Goal: Task Accomplishment & Management: Manage account settings

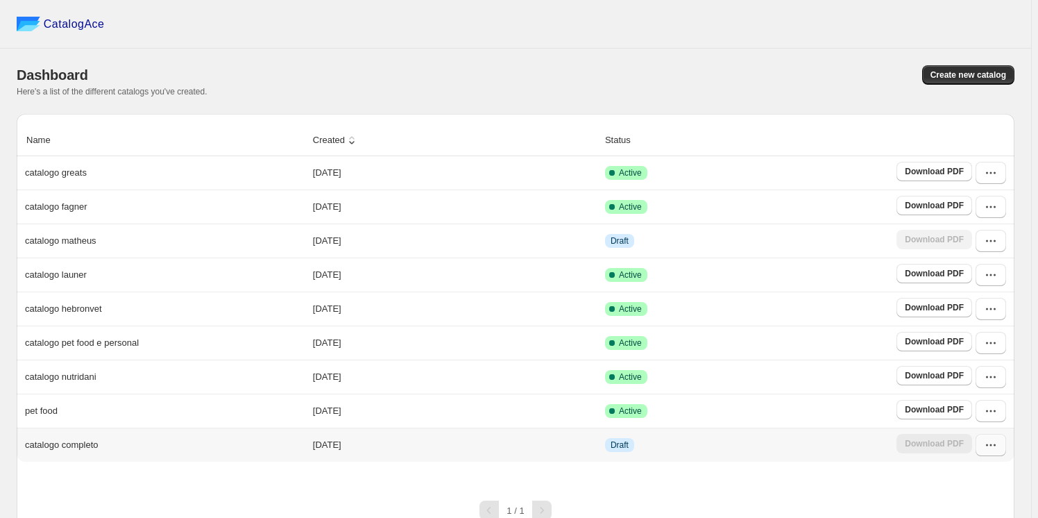
click at [998, 447] on icon "button" at bounding box center [991, 445] width 14 height 14
click at [971, 338] on span "Edit" at bounding box center [988, 345] width 71 height 14
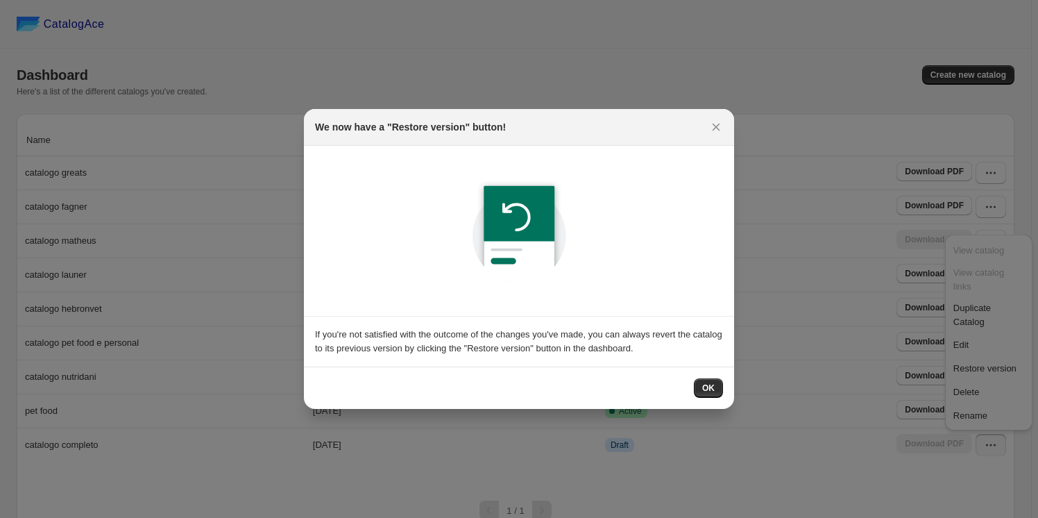
click at [708, 382] on span "OK" at bounding box center [708, 387] width 12 height 11
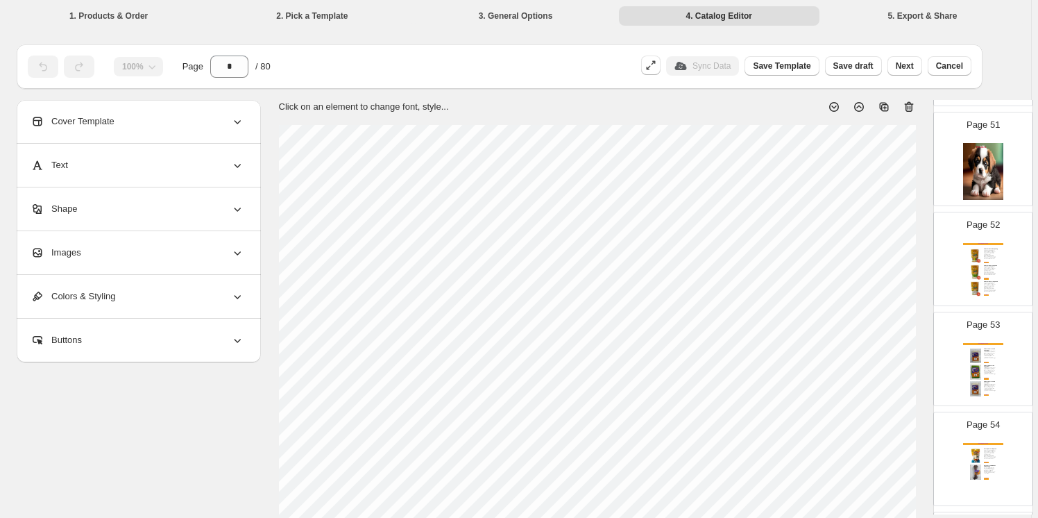
scroll to position [5045, 0]
click at [976, 442] on div "Catálogo Crescitá" at bounding box center [983, 443] width 40 height 2
type input "**"
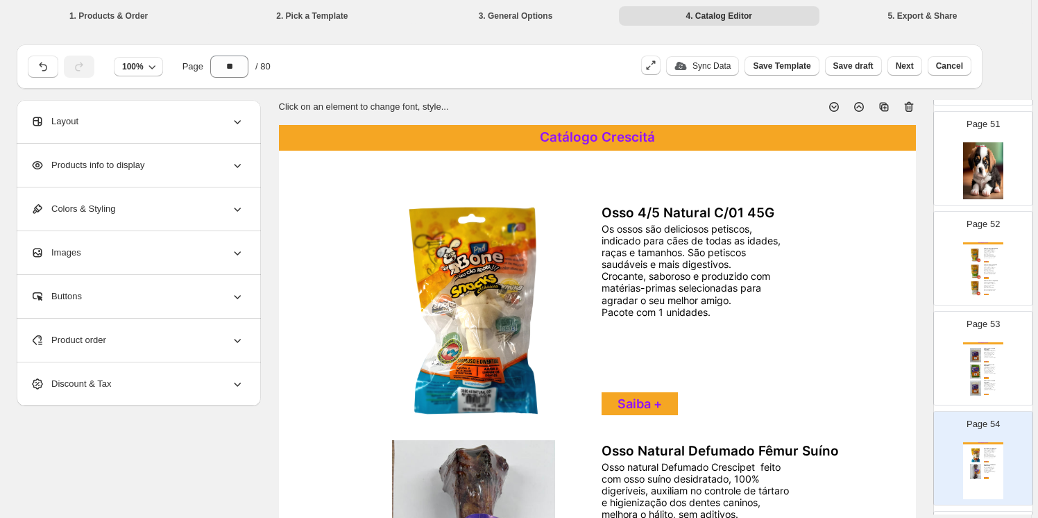
click at [239, 339] on icon at bounding box center [237, 340] width 14 height 14
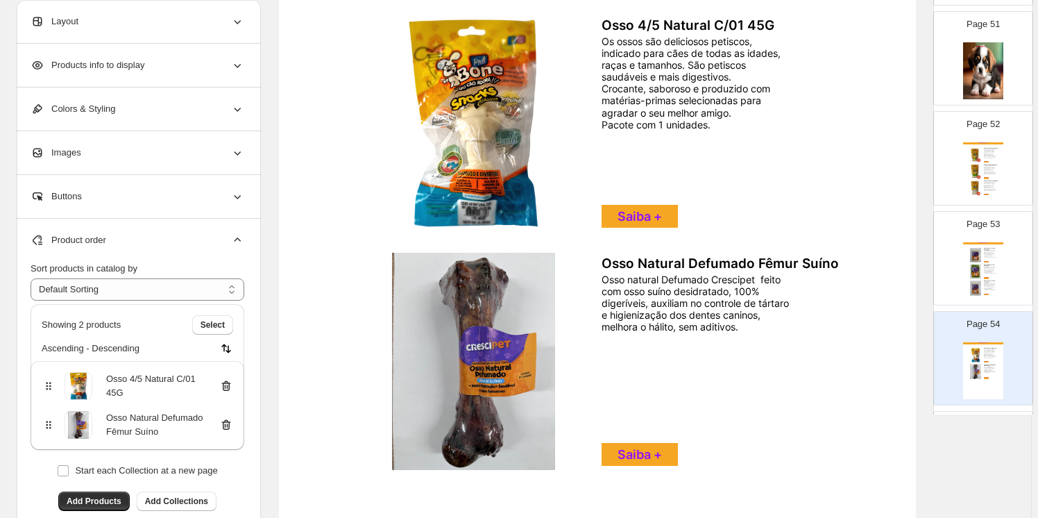
scroll to position [188, 0]
click at [229, 423] on icon at bounding box center [226, 425] width 14 height 14
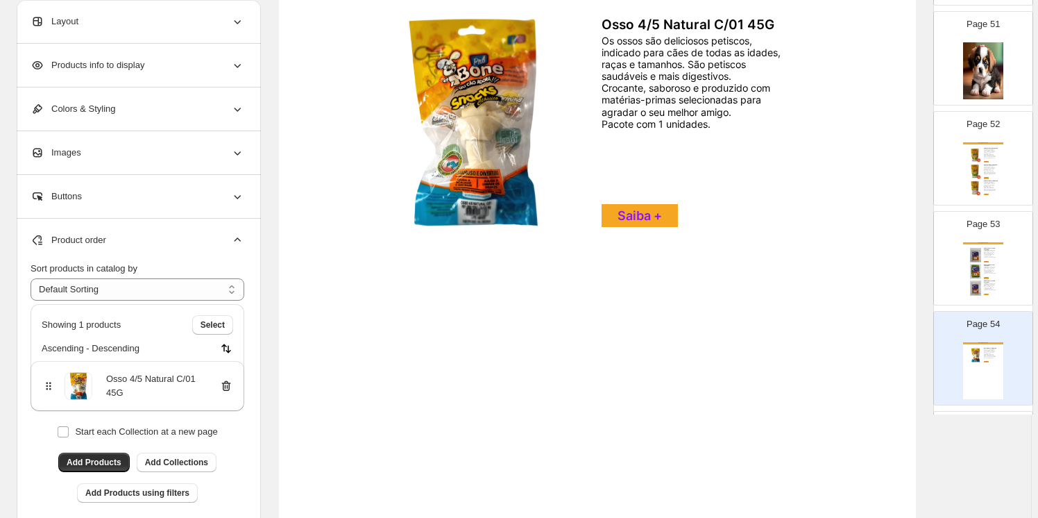
click at [229, 383] on icon at bounding box center [226, 386] width 14 height 14
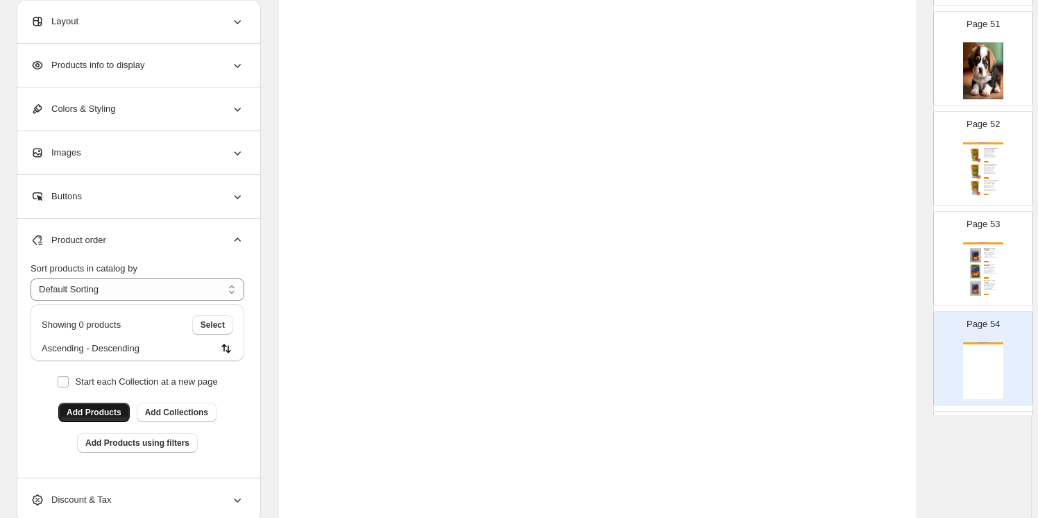
click at [100, 410] on span "Add Products" at bounding box center [94, 412] width 55 height 11
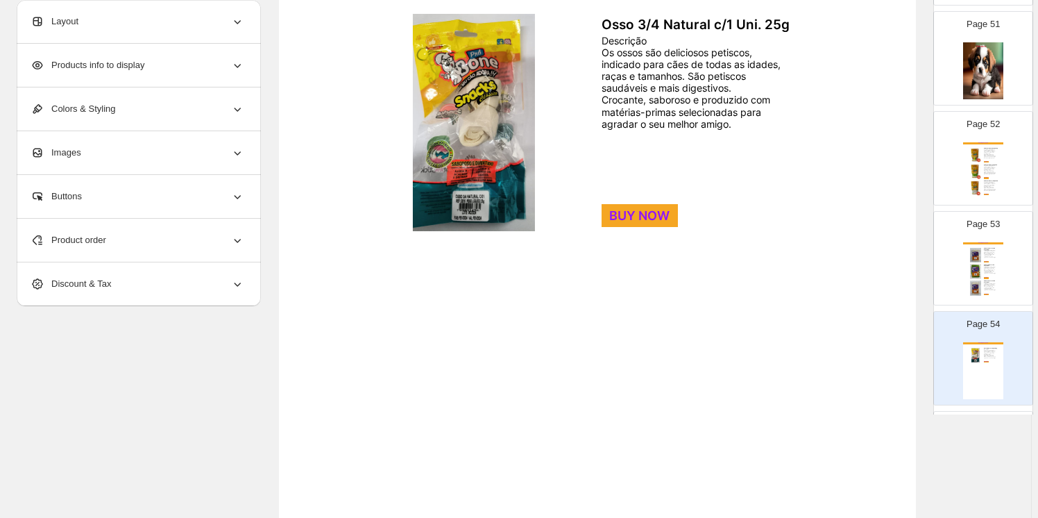
click at [238, 241] on icon at bounding box center [238, 241] width 7 height 4
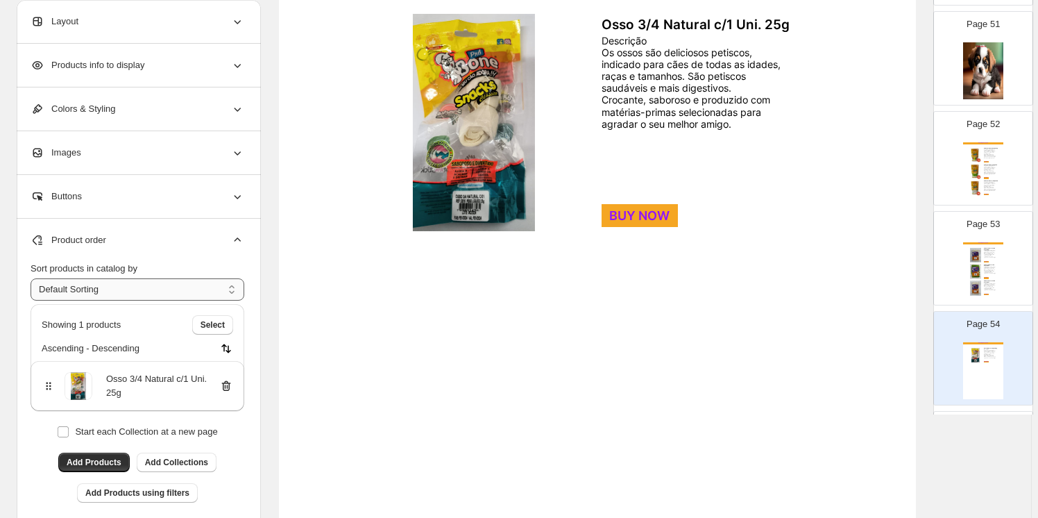
click at [94, 285] on select "**********" at bounding box center [138, 289] width 214 height 22
click at [244, 286] on select "**********" at bounding box center [138, 289] width 214 height 22
click at [94, 462] on span "Add Products" at bounding box center [94, 462] width 55 height 11
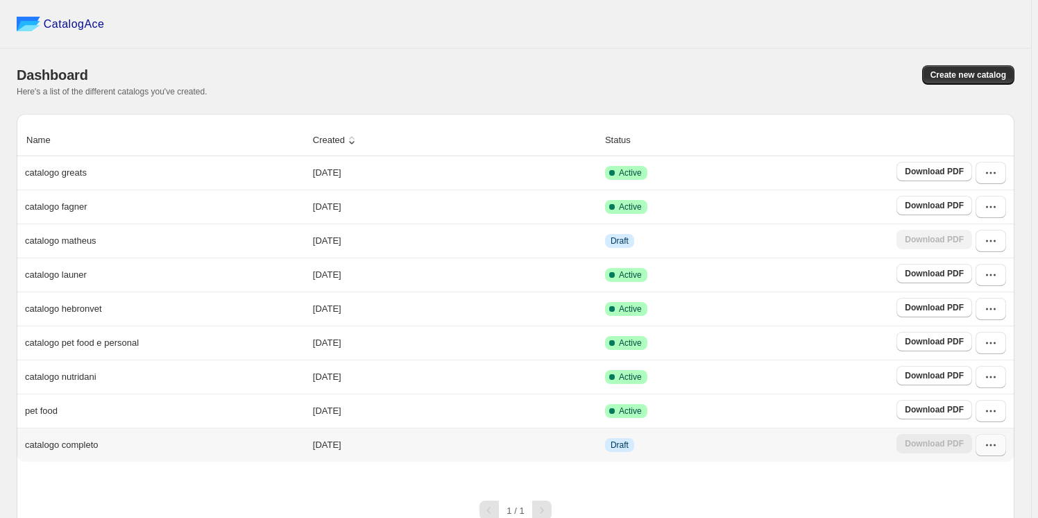
click at [992, 445] on icon "button" at bounding box center [991, 445] width 14 height 14
click at [971, 338] on span "Edit" at bounding box center [988, 345] width 71 height 14
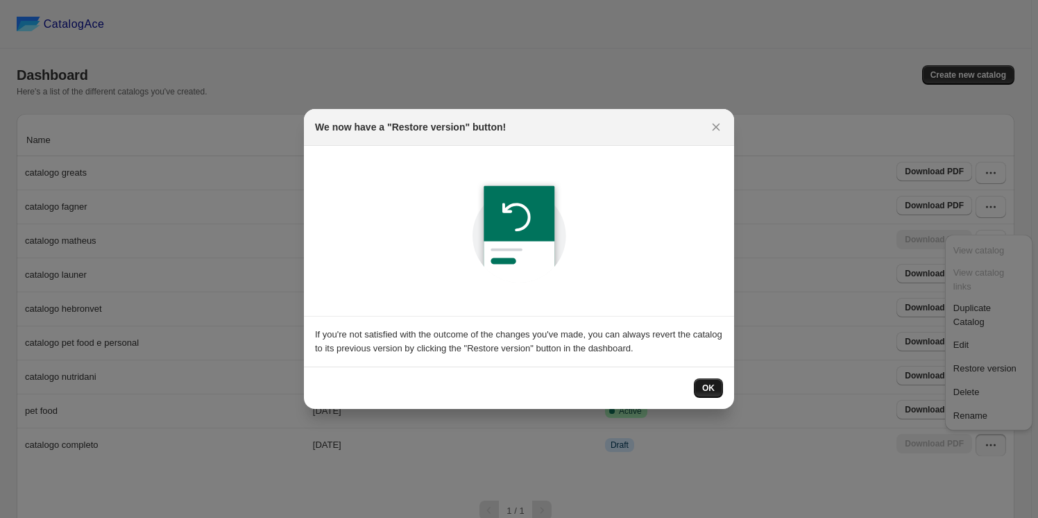
click at [701, 386] on button "OK" at bounding box center [708, 387] width 29 height 19
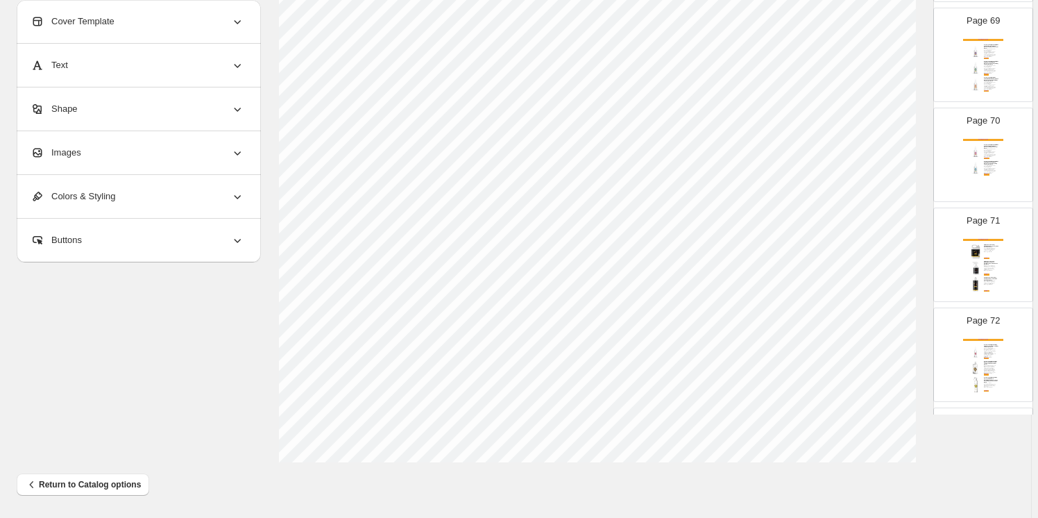
scroll to position [6820, 0]
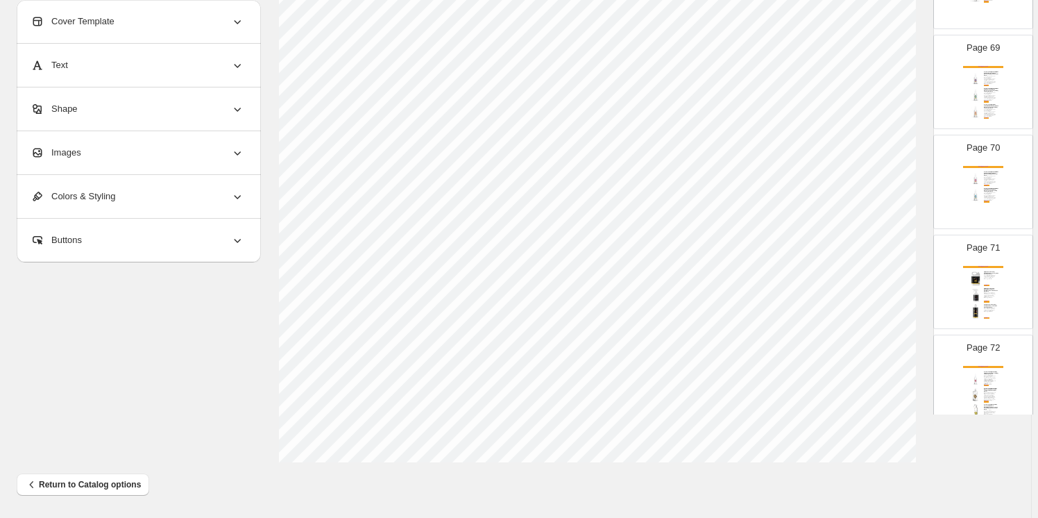
click at [968, 287] on img at bounding box center [975, 294] width 15 height 15
type input "**"
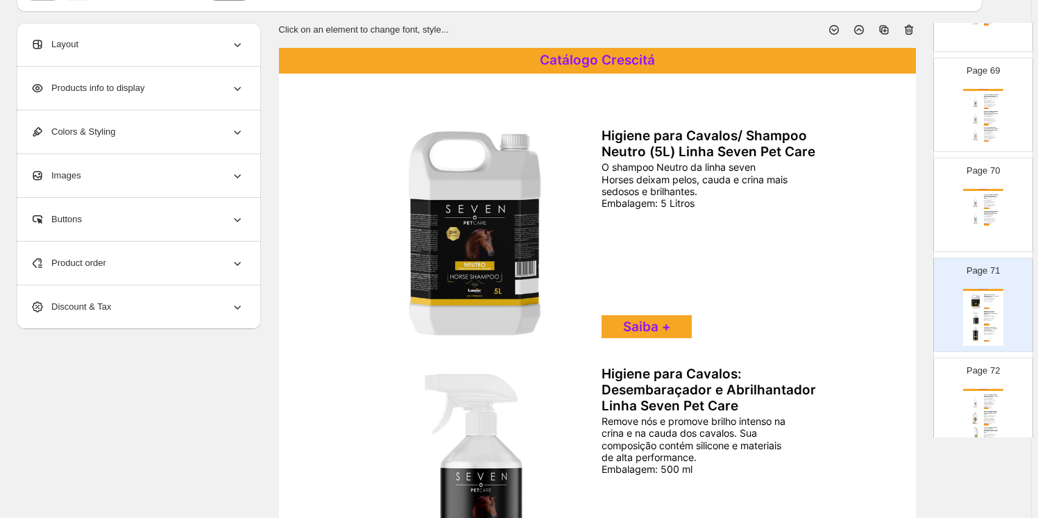
click at [480, 188] on img at bounding box center [474, 233] width 238 height 217
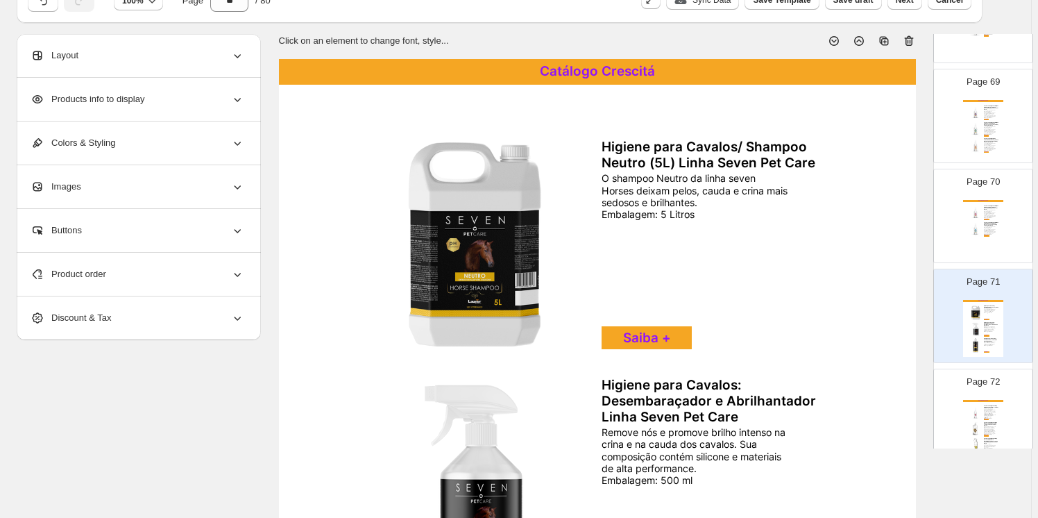
select select "*******"
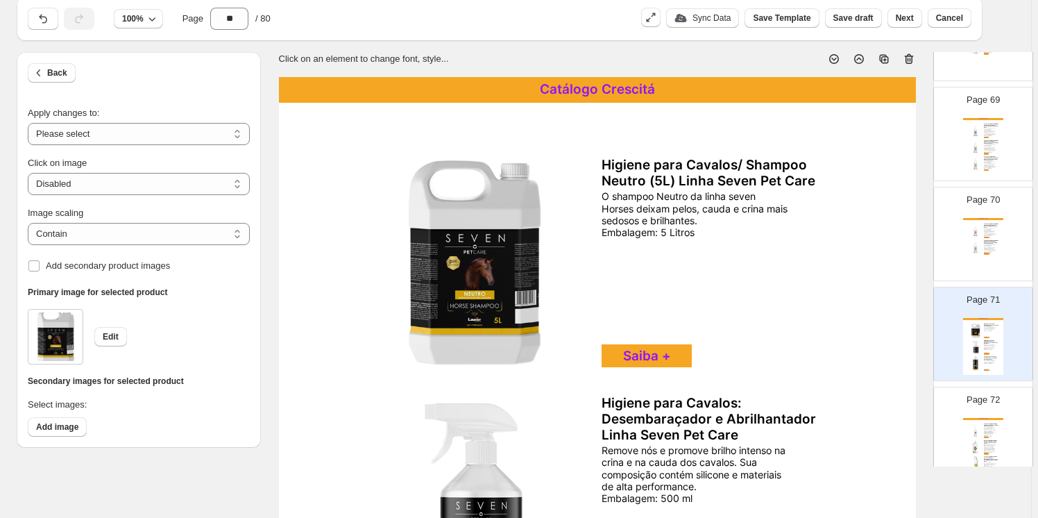
scroll to position [47, 0]
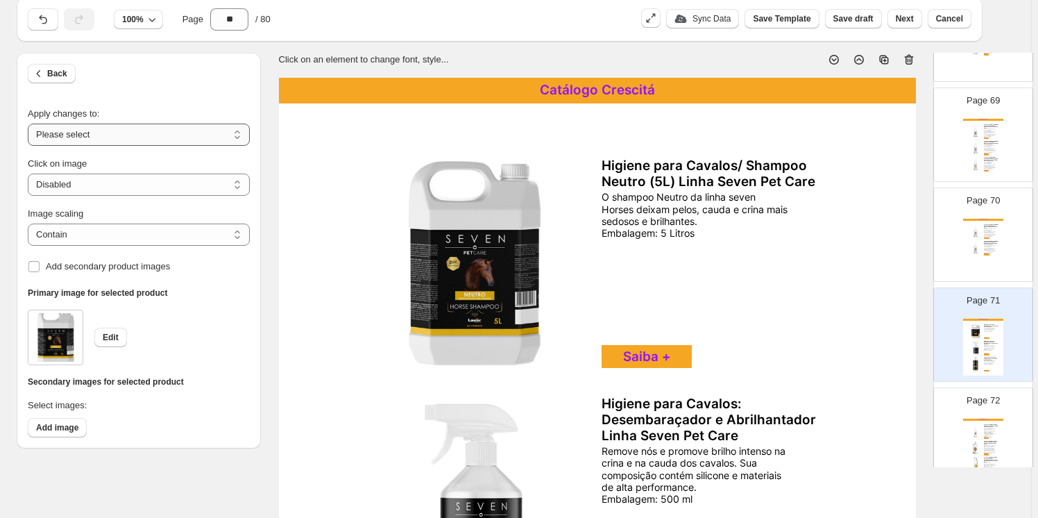
click at [115, 134] on select "**********" at bounding box center [139, 135] width 222 height 22
select select "**********"
click at [30, 124] on select "**********" at bounding box center [139, 135] width 222 height 22
click at [112, 336] on span "Edit" at bounding box center [111, 337] width 16 height 11
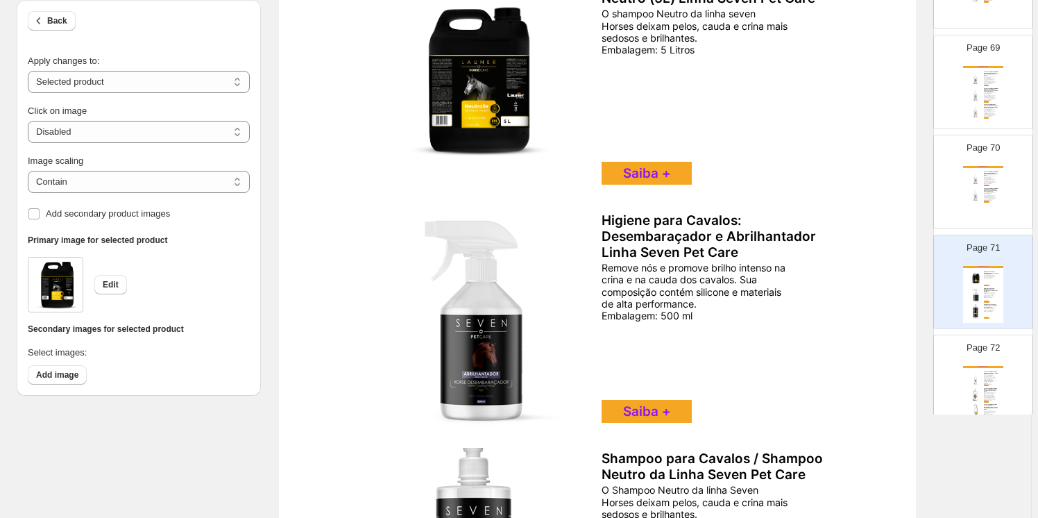
click at [482, 330] on img at bounding box center [474, 318] width 238 height 217
select select "*****"
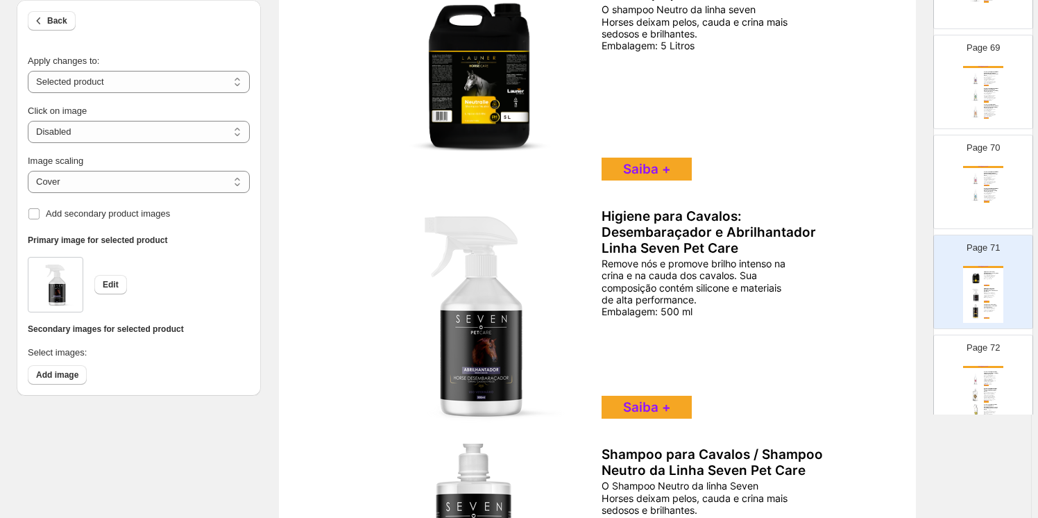
scroll to position [235, 0]
click at [112, 280] on span "Edit" at bounding box center [111, 284] width 16 height 11
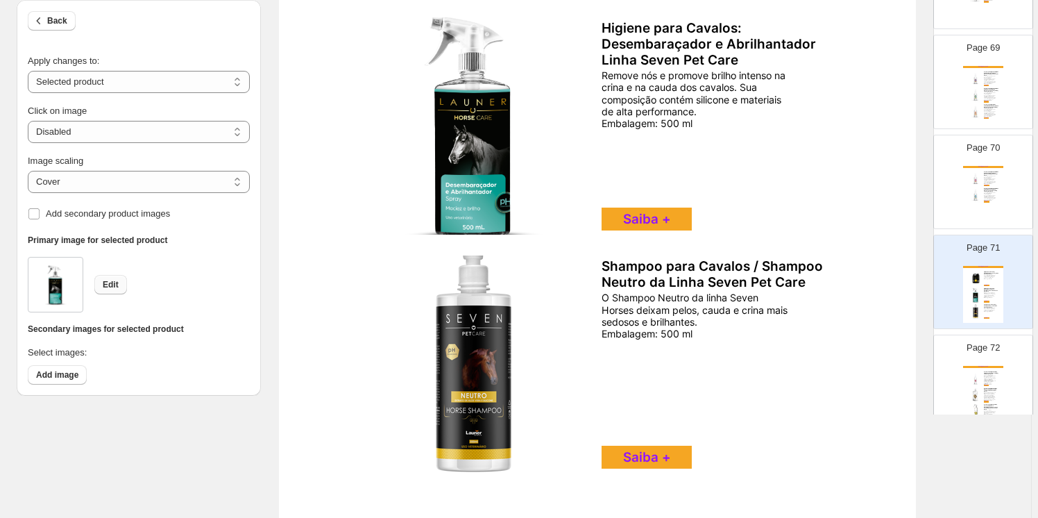
scroll to position [423, 0]
click at [490, 378] on img at bounding box center [474, 363] width 238 height 217
click at [114, 282] on span "Edit" at bounding box center [111, 284] width 16 height 11
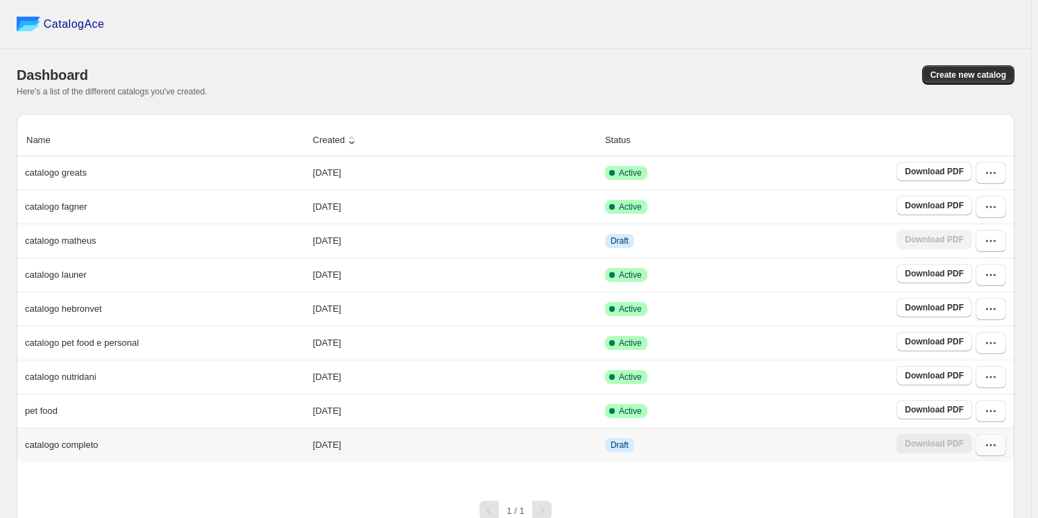
click at [998, 446] on icon "button" at bounding box center [991, 445] width 14 height 14
click at [967, 339] on span "Edit" at bounding box center [960, 344] width 15 height 10
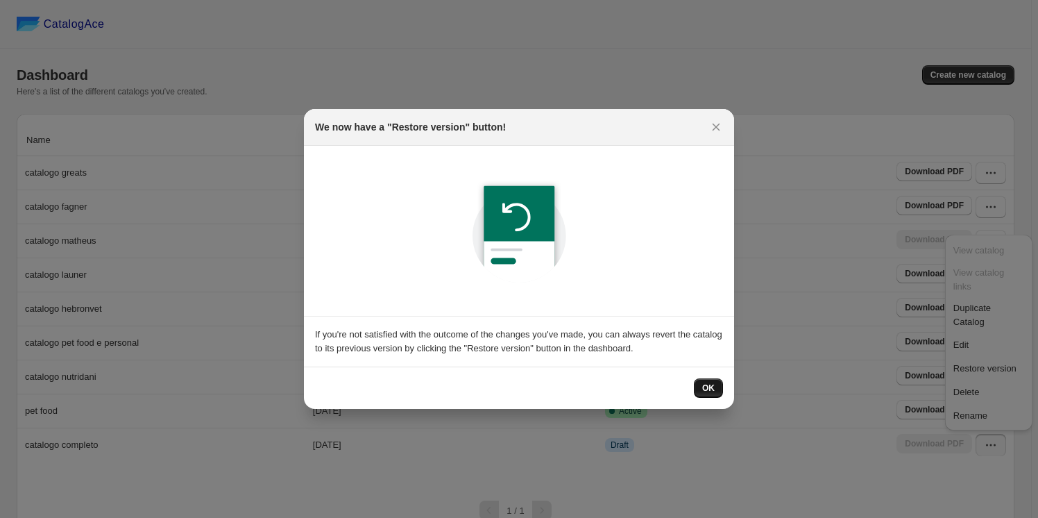
click at [708, 387] on span "OK" at bounding box center [708, 387] width 12 height 11
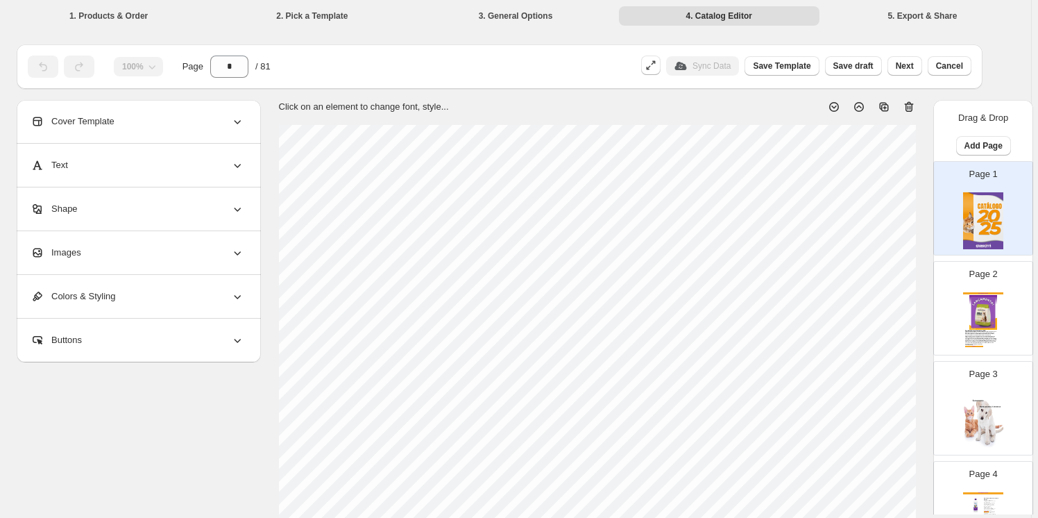
drag, startPoint x: 983, startPoint y: 312, endPoint x: 975, endPoint y: 313, distance: 8.4
click at [982, 312] on img at bounding box center [983, 312] width 37 height 34
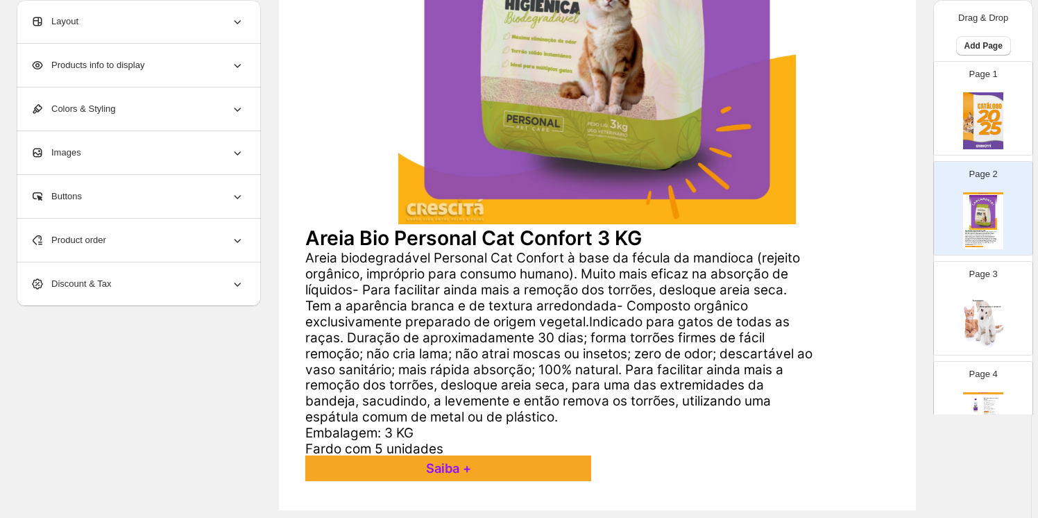
scroll to position [440, 0]
click at [466, 463] on div "Saiba +" at bounding box center [448, 467] width 286 height 26
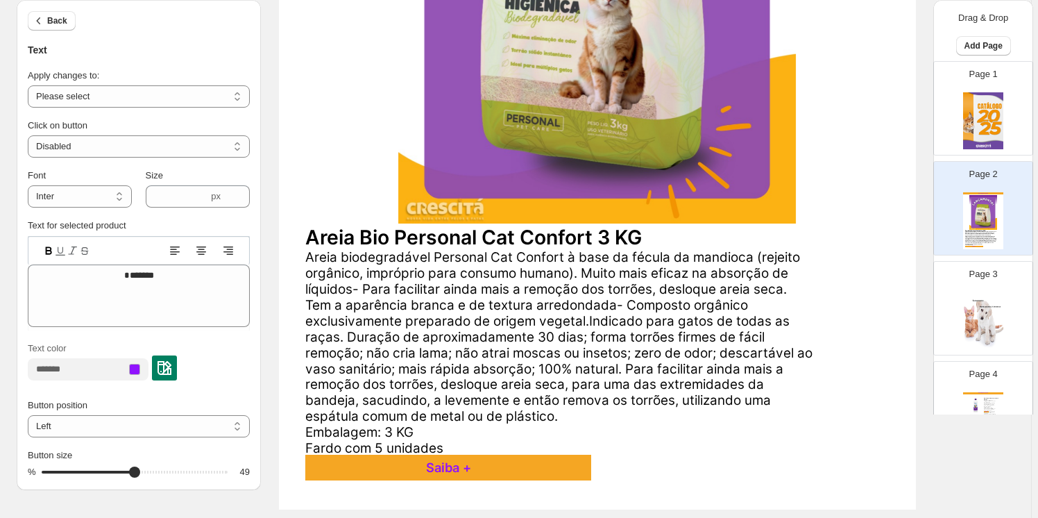
click at [979, 293] on img at bounding box center [983, 320] width 40 height 57
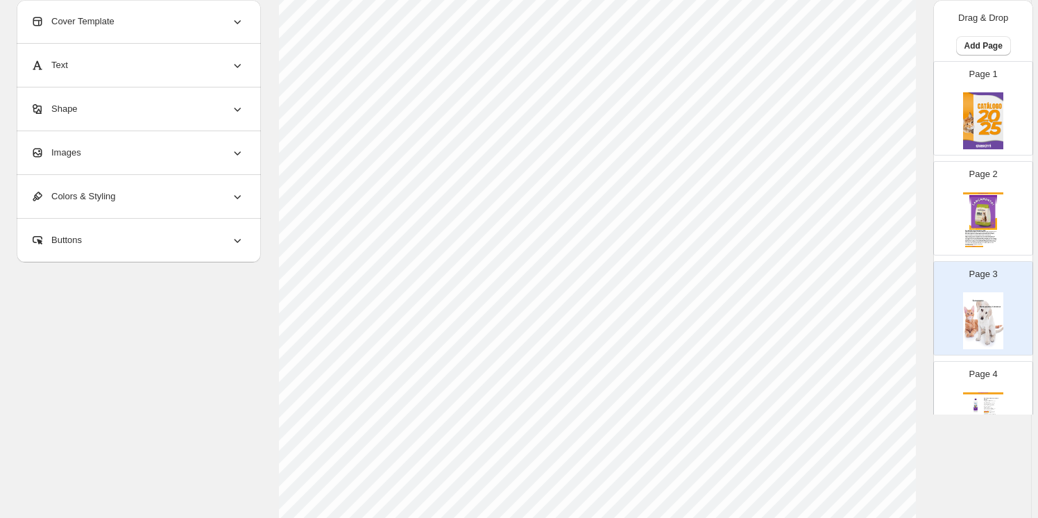
click at [980, 392] on div "Catálogo Crescitá" at bounding box center [983, 393] width 40 height 2
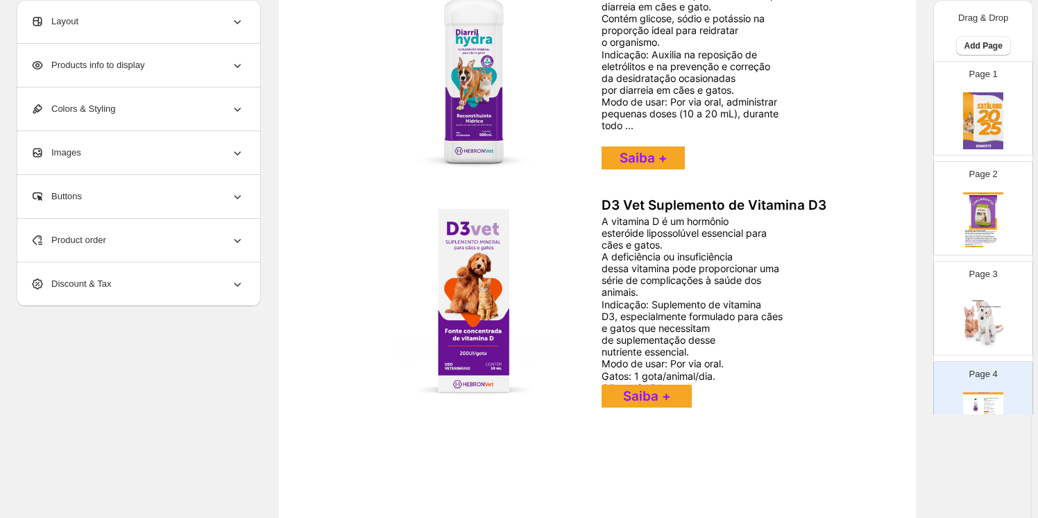
scroll to position [246, 0]
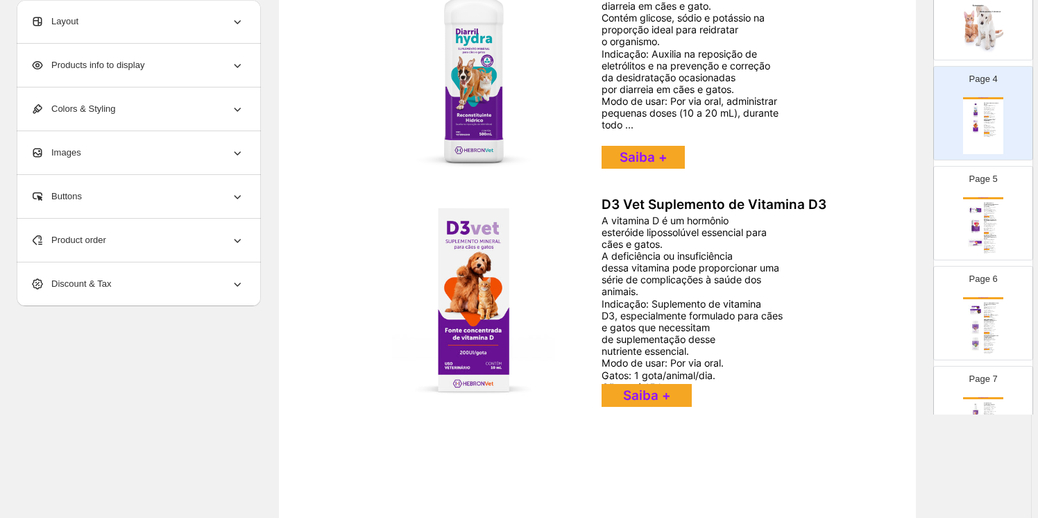
click at [976, 243] on img at bounding box center [975, 242] width 15 height 15
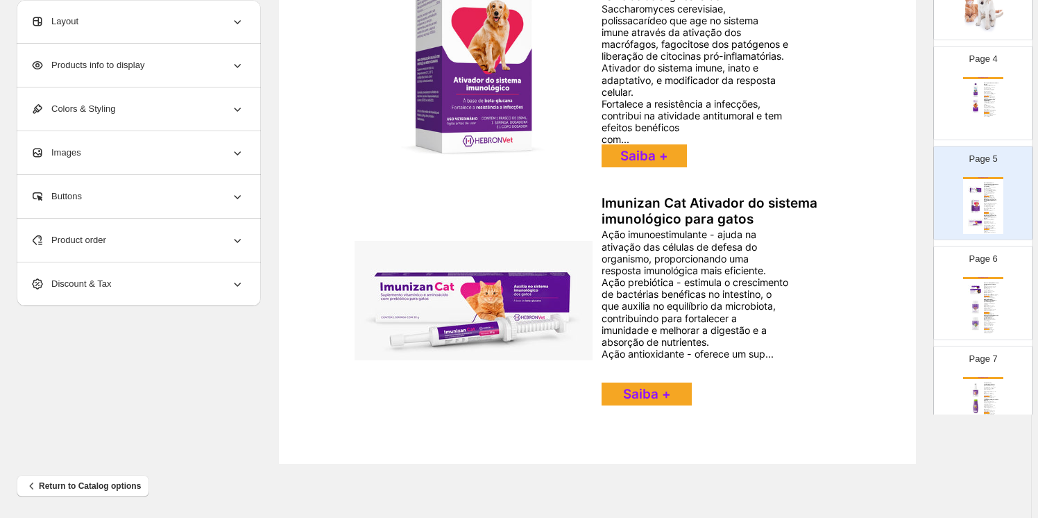
scroll to position [487, 0]
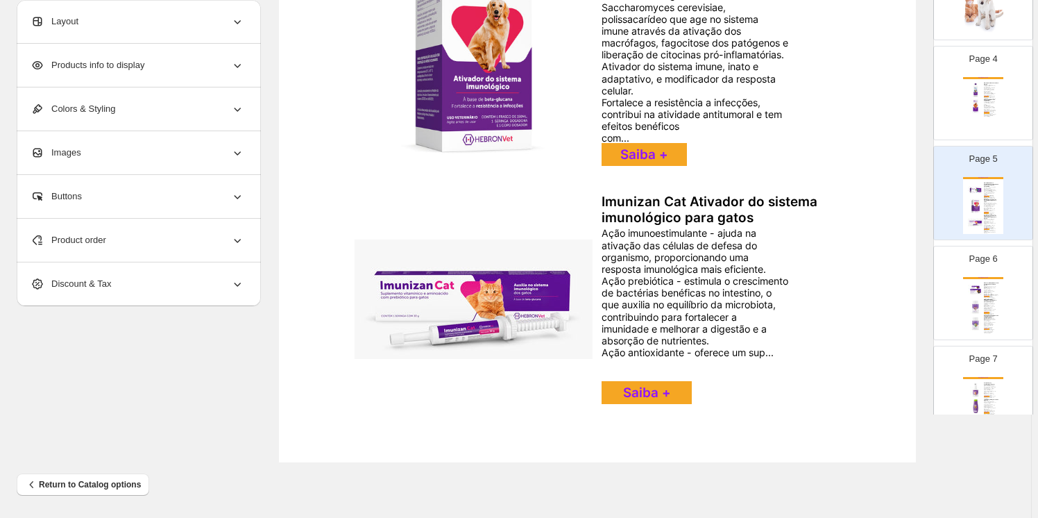
click at [984, 289] on div "Ajuda a recompor e a manter equilibrada a [MEDICAL_DATA] intestinal de cães e g…" at bounding box center [990, 293] width 12 height 14
type input "*"
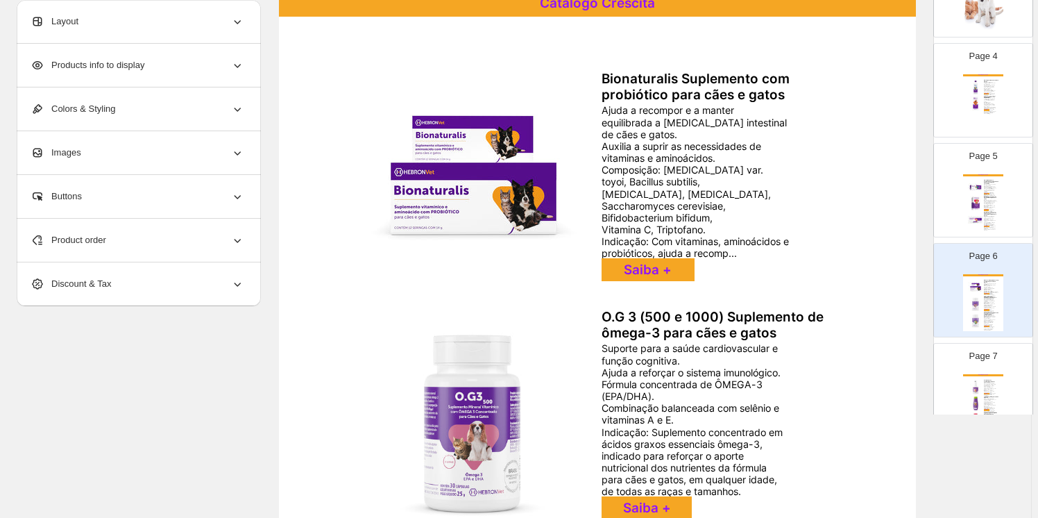
scroll to position [189, 0]
